Goal: Find contact information

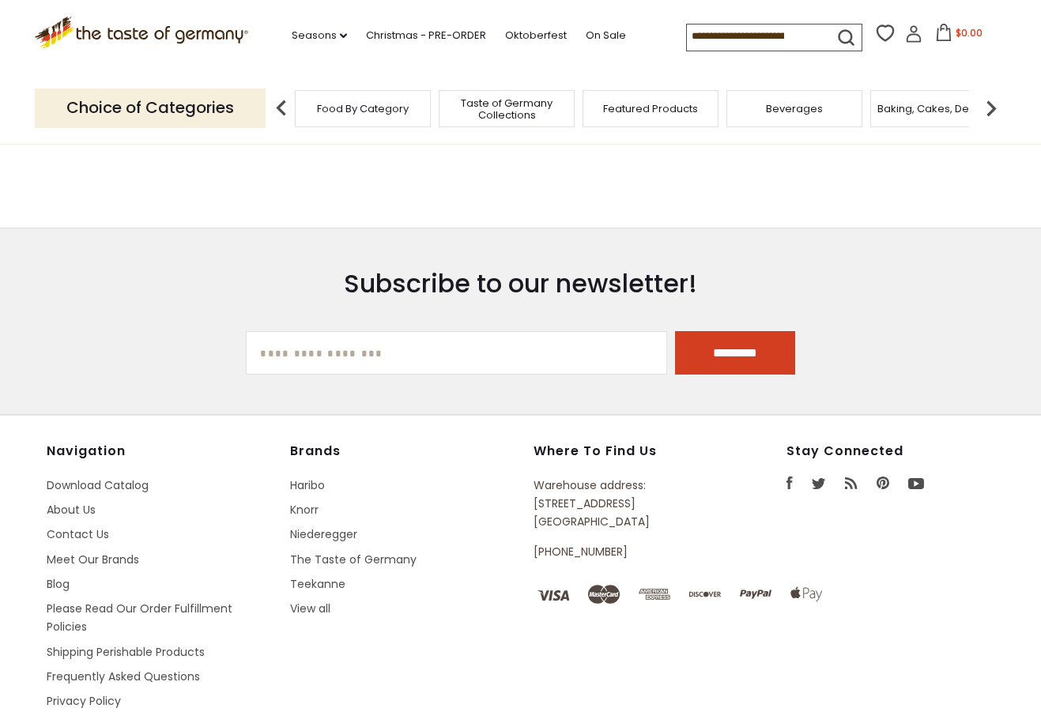
scroll to position [1009, 0]
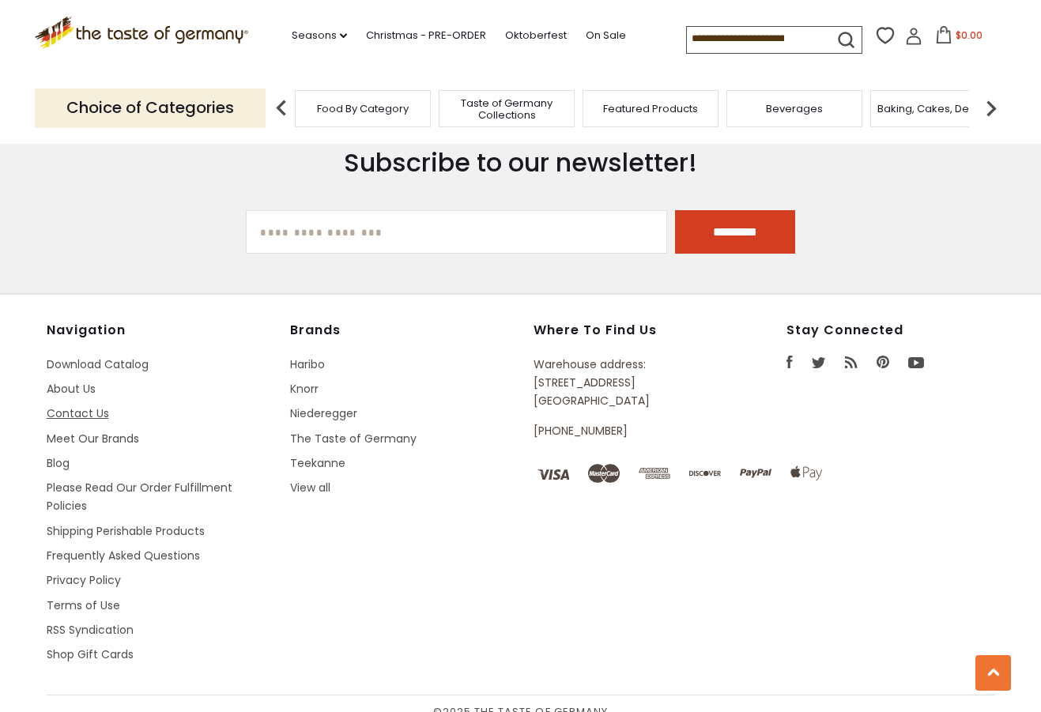
click at [90, 406] on link "Contact Us" at bounding box center [78, 414] width 62 height 16
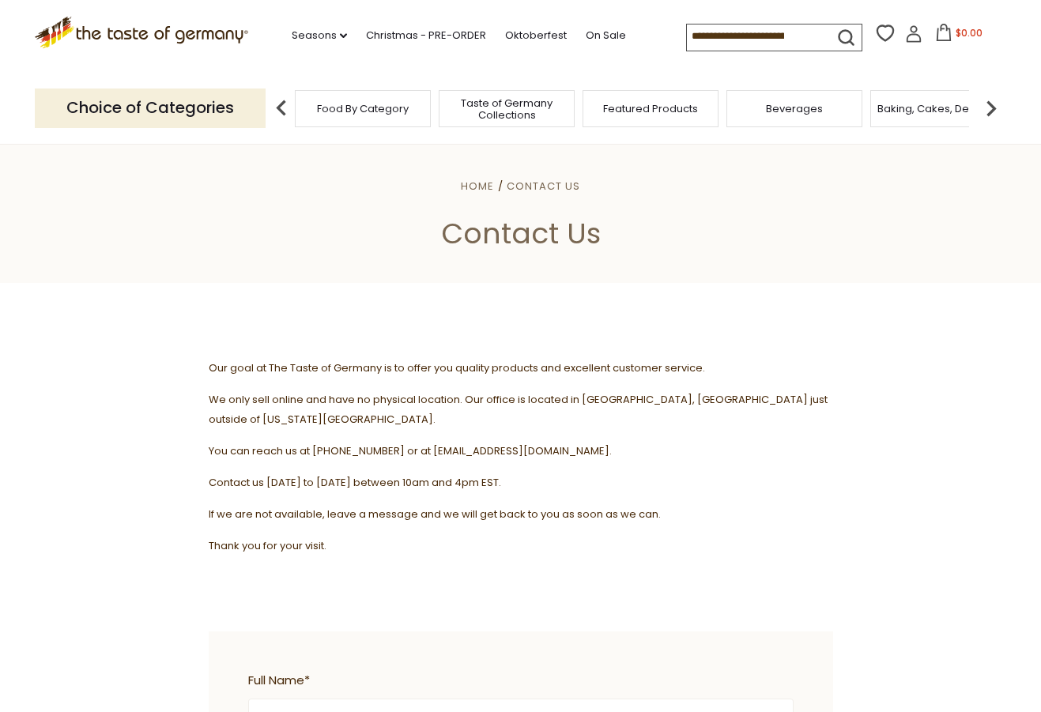
drag, startPoint x: 420, startPoint y: 429, endPoint x: 552, endPoint y: 439, distance: 132.4
click at [552, 441] on p "You can reach us at [PHONE_NUMBER] or at [EMAIL_ADDRESS][DOMAIN_NAME]." at bounding box center [521, 451] width 624 height 20
drag, startPoint x: 424, startPoint y: 432, endPoint x: 562, endPoint y: 430, distance: 137.6
click at [561, 443] on span "You can reach us at [PHONE_NUMBER] or at [EMAIL_ADDRESS][DOMAIN_NAME]." at bounding box center [410, 450] width 403 height 15
click at [563, 443] on span "You can reach us at [PHONE_NUMBER] or at [EMAIL_ADDRESS][DOMAIN_NAME]." at bounding box center [410, 450] width 403 height 15
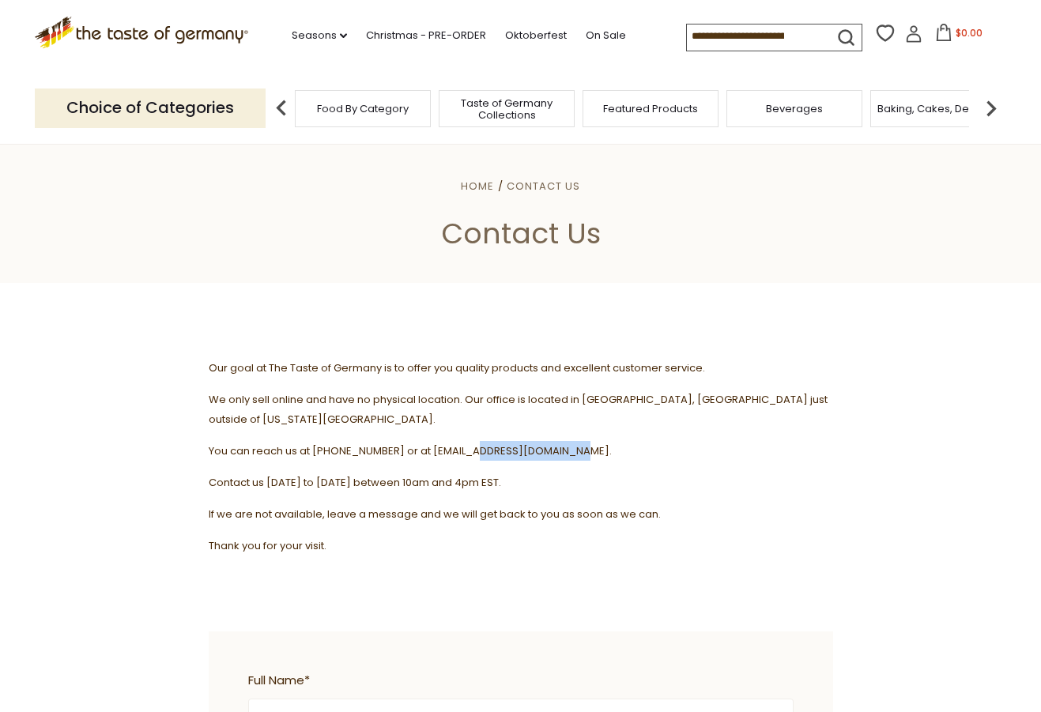
click at [563, 443] on span "You can reach us at [PHONE_NUMBER] or at [EMAIL_ADDRESS][DOMAIN_NAME]." at bounding box center [410, 450] width 403 height 15
click at [507, 443] on span "You can reach us at [PHONE_NUMBER] or at [EMAIL_ADDRESS][DOMAIN_NAME]." at bounding box center [410, 450] width 403 height 15
drag, startPoint x: 421, startPoint y: 430, endPoint x: 602, endPoint y: 428, distance: 181.8
click at [602, 441] on p "You can reach us at [PHONE_NUMBER] or at [EMAIL_ADDRESS][DOMAIN_NAME]." at bounding box center [521, 451] width 624 height 20
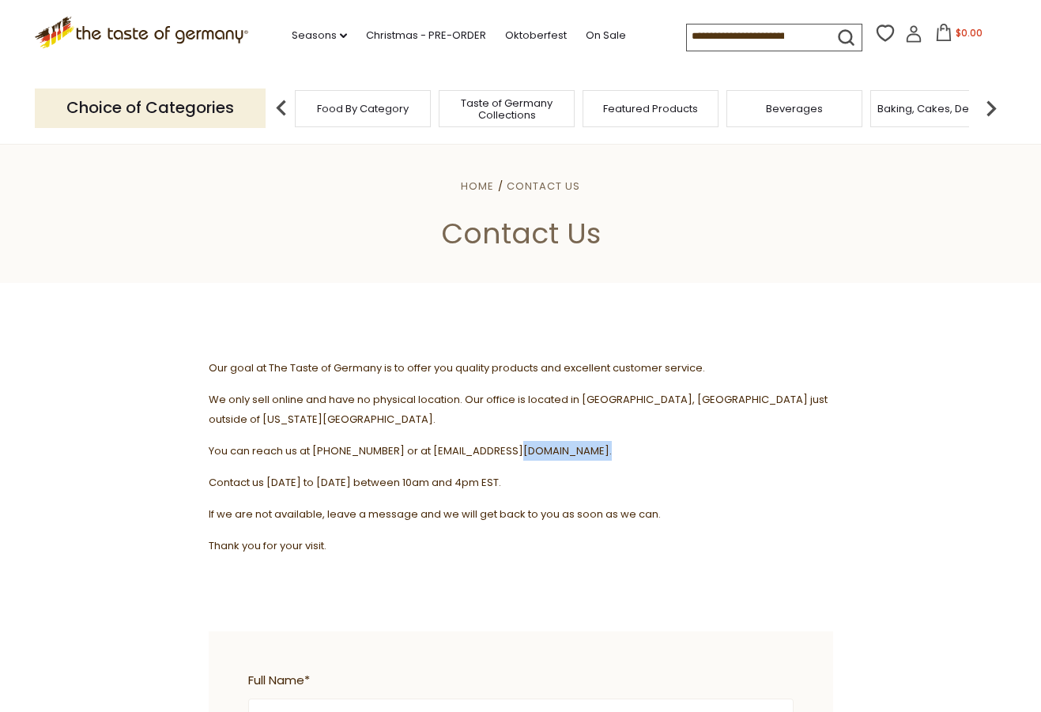
copy span "[EMAIL_ADDRESS][DOMAIN_NAME]."
